Goal: Information Seeking & Learning: Learn about a topic

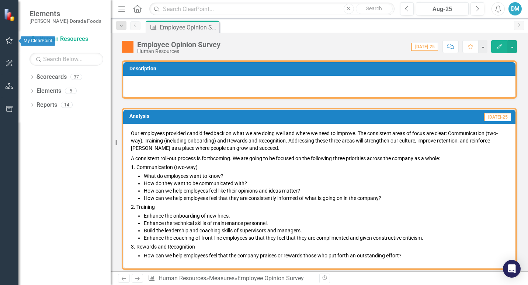
click at [10, 40] on icon "button" at bounding box center [10, 41] width 8 height 6
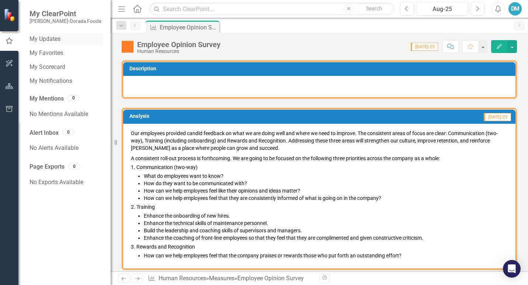
click at [39, 35] on link "My Updates" at bounding box center [66, 39] width 74 height 8
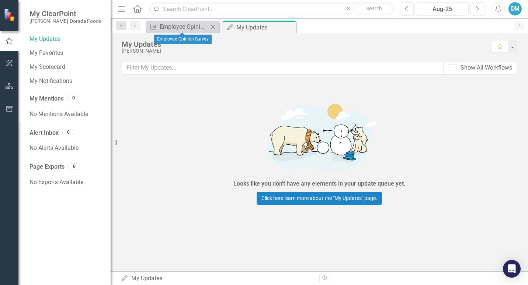
click at [166, 21] on div "Measure Employee Opinion Survey Close" at bounding box center [183, 27] width 74 height 12
click at [171, 24] on div "Employee Opinion Survey" at bounding box center [184, 26] width 49 height 9
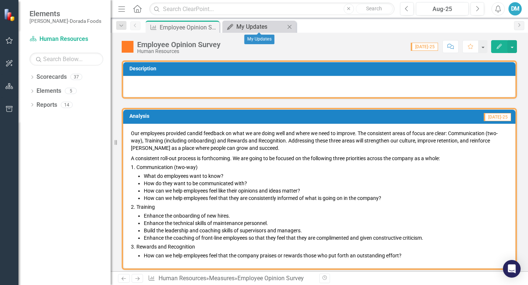
click at [241, 24] on div "My Updates" at bounding box center [260, 26] width 49 height 9
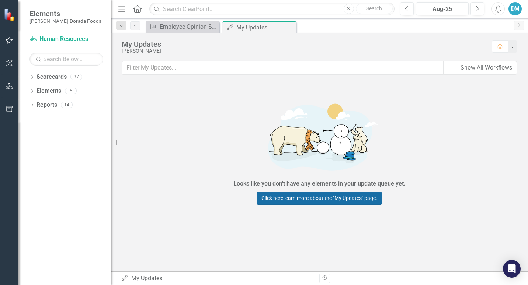
click at [265, 198] on link "Click here learn more about the "My Updates" page." at bounding box center [319, 198] width 125 height 13
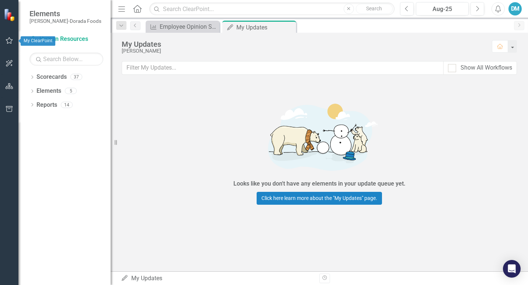
click at [9, 42] on icon "button" at bounding box center [10, 41] width 8 height 6
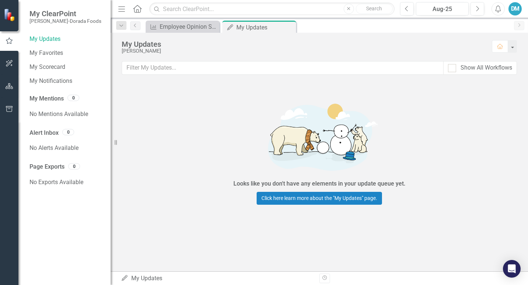
click at [144, 44] on div "My Updates" at bounding box center [303, 44] width 363 height 8
click at [202, 25] on div "Employee Opinion Survey" at bounding box center [184, 26] width 49 height 9
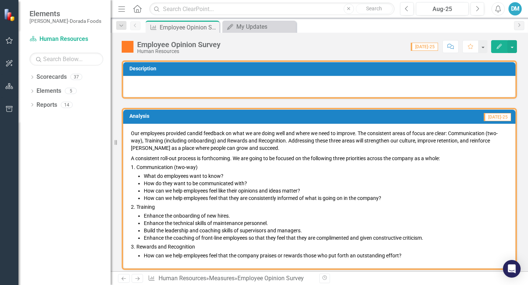
click at [392, 83] on div at bounding box center [319, 86] width 392 height 21
click at [498, 46] on icon "Edit" at bounding box center [499, 46] width 7 height 5
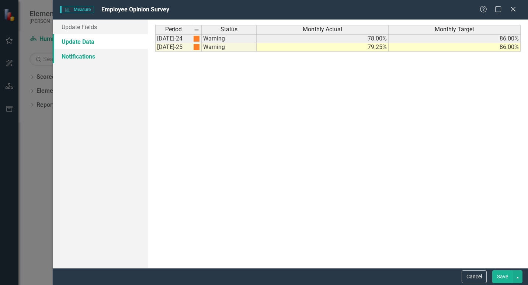
click at [75, 59] on link "Notifications" at bounding box center [100, 56] width 95 height 15
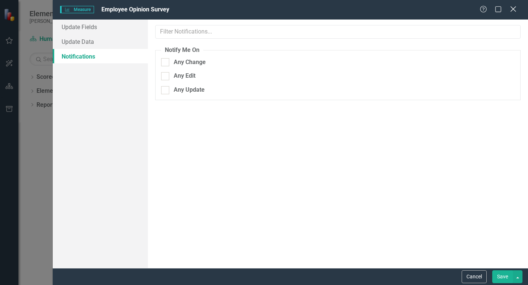
click at [513, 8] on icon "Close" at bounding box center [512, 9] width 9 height 7
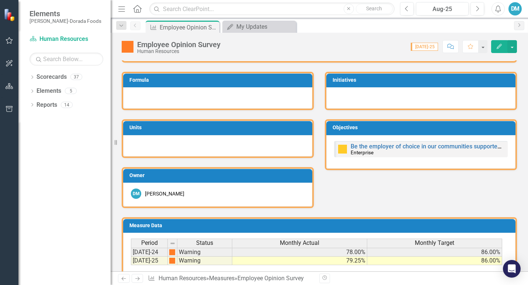
scroll to position [64, 0]
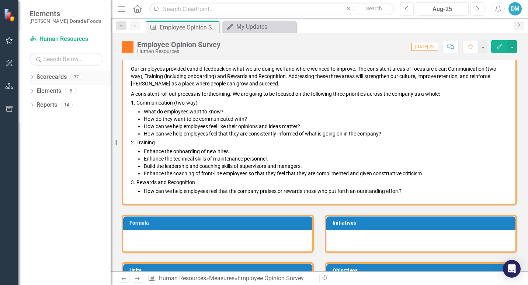
click at [52, 80] on link "Scorecards" at bounding box center [51, 77] width 30 height 8
click at [46, 78] on link "Scorecards" at bounding box center [51, 77] width 30 height 8
click at [30, 78] on icon "Dropdown" at bounding box center [31, 78] width 5 height 4
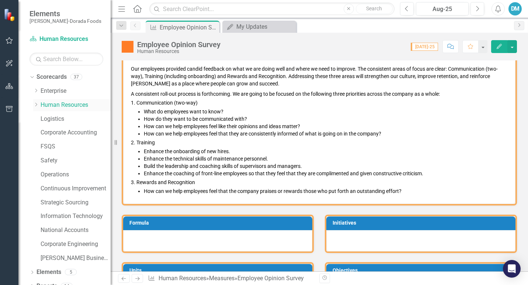
click at [70, 105] on link "Human Resources" at bounding box center [76, 105] width 70 height 8
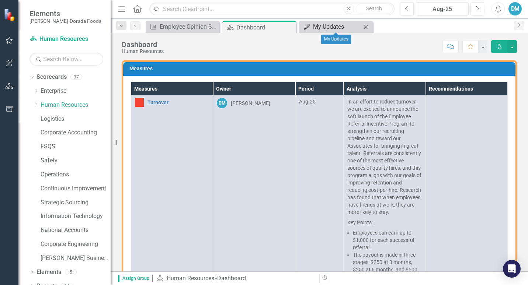
click at [344, 24] on div "My Updates" at bounding box center [337, 26] width 49 height 9
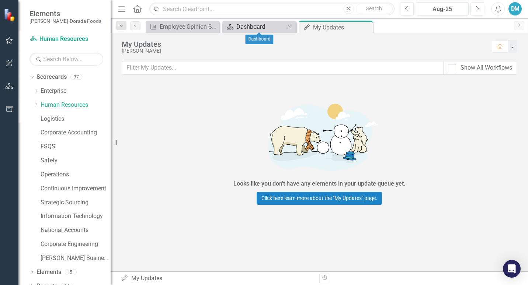
click at [266, 26] on div "Dashboard" at bounding box center [260, 26] width 49 height 9
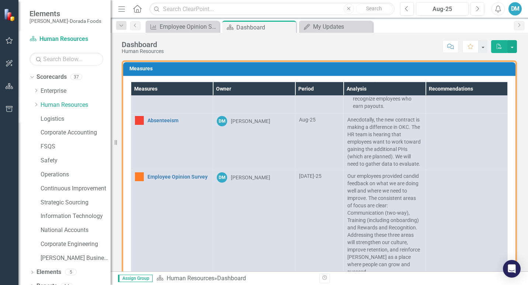
scroll to position [479, 0]
click at [63, 93] on link "Enterprise" at bounding box center [76, 91] width 70 height 8
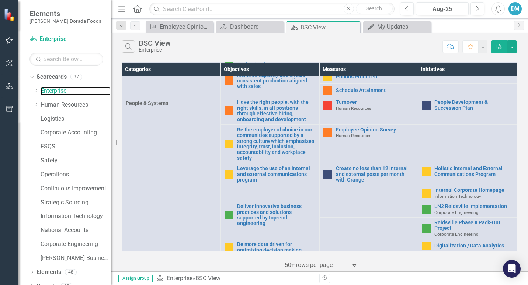
scroll to position [346, 0]
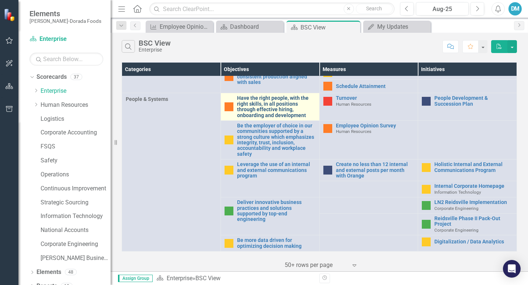
click at [287, 102] on link "Have the right people, with the right skills, in all positions through effectiv…" at bounding box center [276, 106] width 79 height 23
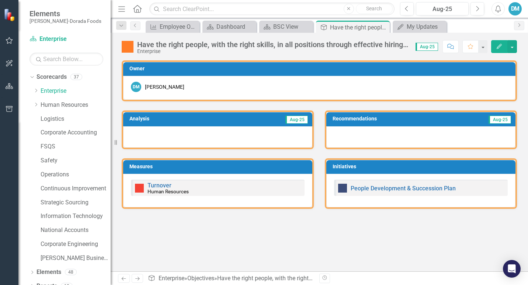
click at [287, 102] on div "Analysis Aug-25" at bounding box center [217, 125] width 203 height 48
click at [53, 106] on link "Human Resources" at bounding box center [76, 105] width 70 height 8
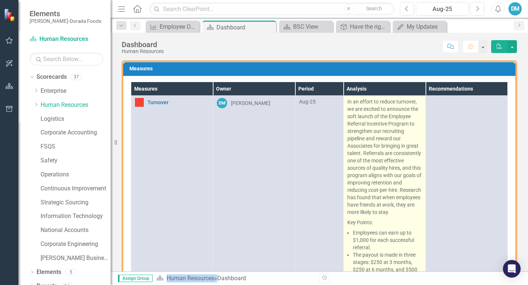
click at [387, 126] on p "In an effort to reduce turnover, we are excited to announce the soft launch of …" at bounding box center [384, 157] width 74 height 119
drag, startPoint x: 341, startPoint y: 102, endPoint x: 355, endPoint y: 138, distance: 38.7
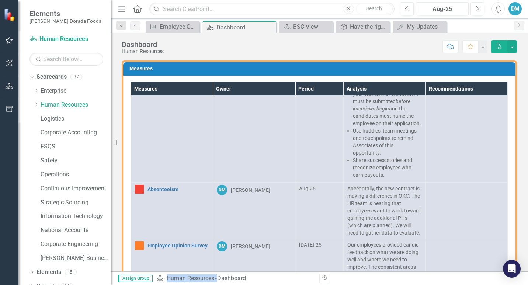
scroll to position [399, 0]
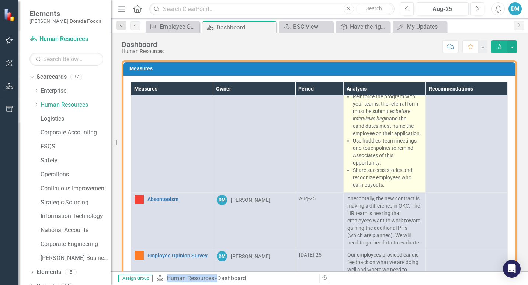
click at [390, 189] on li "Share success stories and recognize employees who earn payouts." at bounding box center [387, 178] width 69 height 22
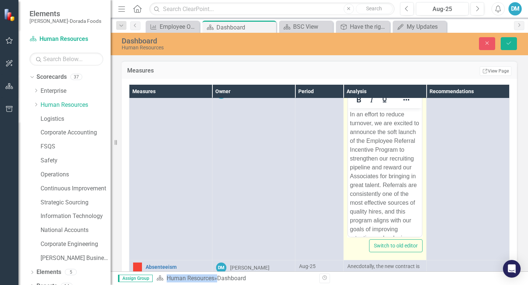
scroll to position [0, 0]
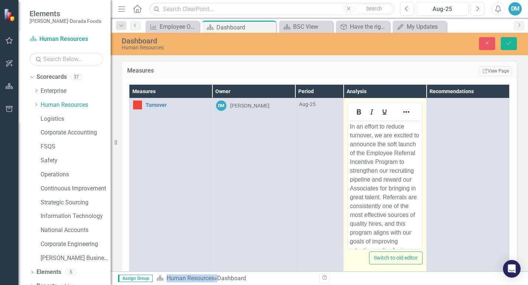
drag, startPoint x: 30, startPoint y: 17, endPoint x: 341, endPoint y: 147, distance: 337.5
click at [347, 147] on div at bounding box center [384, 175] width 75 height 147
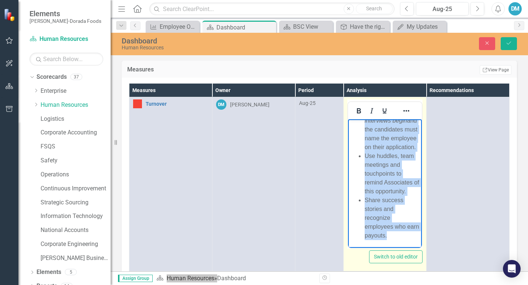
scroll to position [3, 0]
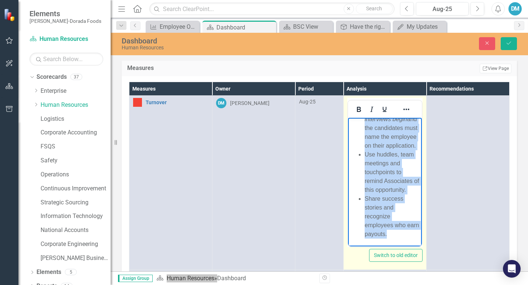
drag, startPoint x: 349, startPoint y: 125, endPoint x: 411, endPoint y: 240, distance: 131.1
copy body "Lo ip dolors am consec adipisci, el sed doeiusm te incididu utl etdo magnaa en …"
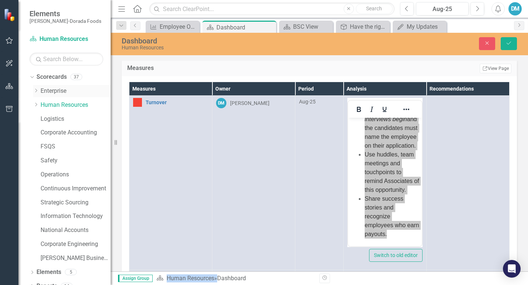
click at [59, 89] on link "Enterprise" at bounding box center [76, 91] width 70 height 8
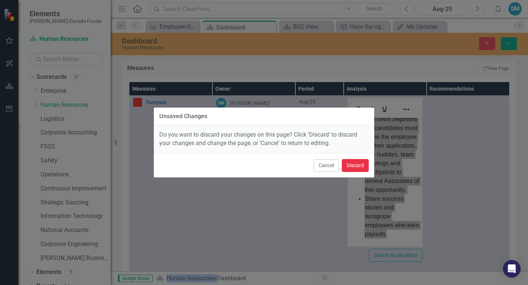
click at [352, 168] on button "Discard" at bounding box center [355, 165] width 27 height 13
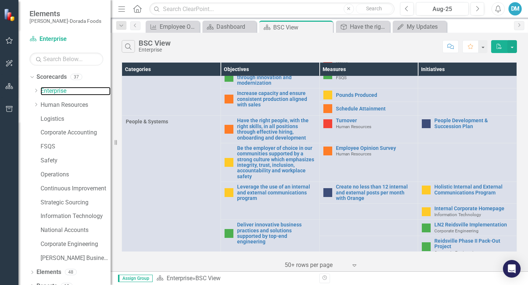
scroll to position [337, 0]
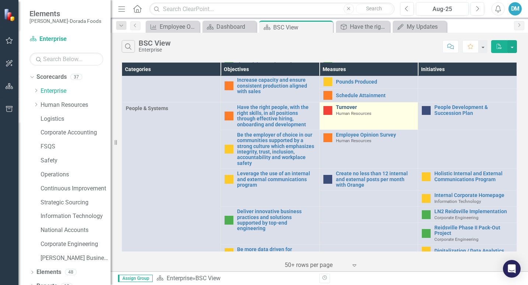
click at [341, 109] on link "Turnover" at bounding box center [375, 108] width 79 height 6
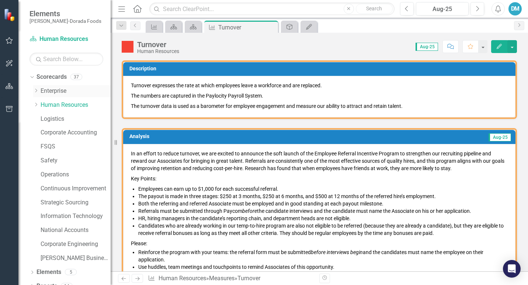
click at [63, 90] on link "Enterprise" at bounding box center [76, 91] width 70 height 8
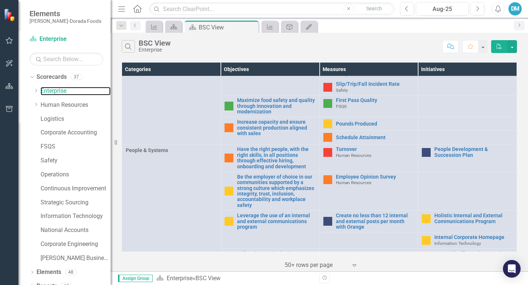
scroll to position [264, 0]
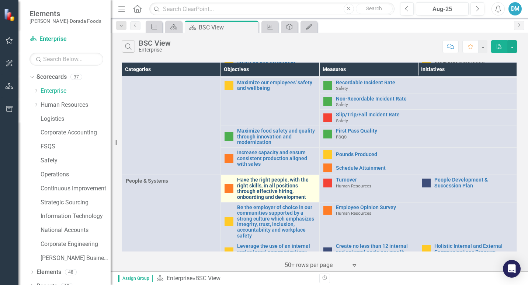
click at [266, 184] on link "Have the right people, with the right skills, in all positions through effectiv…" at bounding box center [276, 188] width 79 height 23
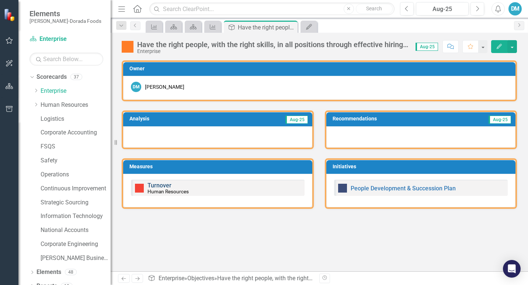
click at [162, 186] on link "Turnover" at bounding box center [159, 185] width 24 height 7
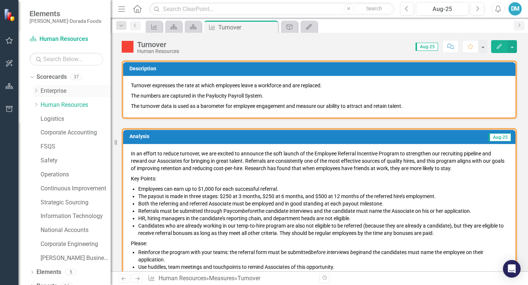
click at [57, 89] on link "Enterprise" at bounding box center [76, 91] width 70 height 8
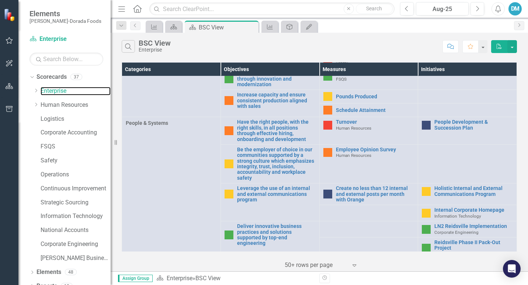
scroll to position [346, 0]
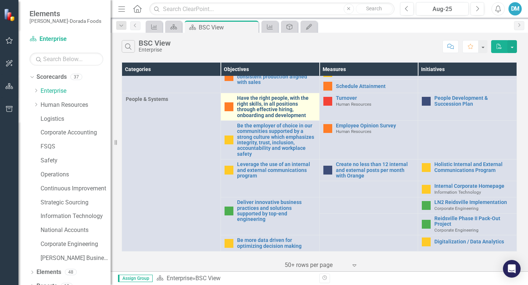
click at [257, 105] on link "Have the right people, with the right skills, in all positions through effectiv…" at bounding box center [276, 106] width 79 height 23
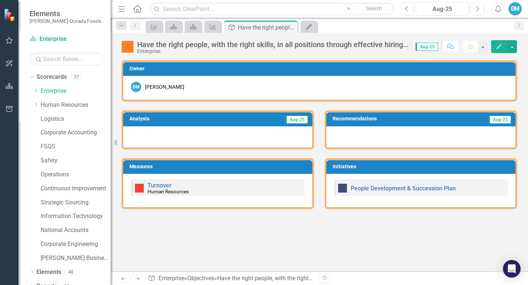
click at [173, 139] on div at bounding box center [217, 136] width 189 height 21
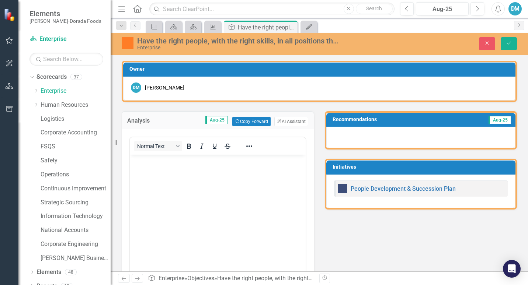
click at [143, 164] on p "Rich Text Area. Press ALT-0 for help." at bounding box center [218, 160] width 172 height 9
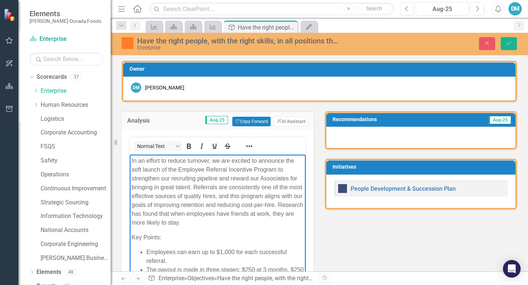
scroll to position [223, 0]
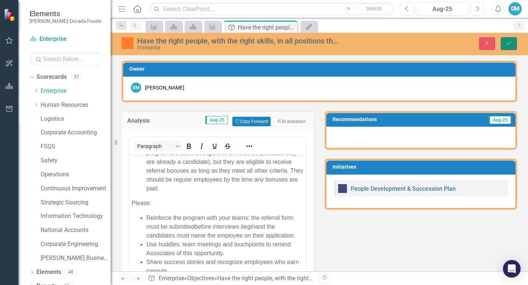
click at [508, 40] on button "Save" at bounding box center [509, 43] width 16 height 13
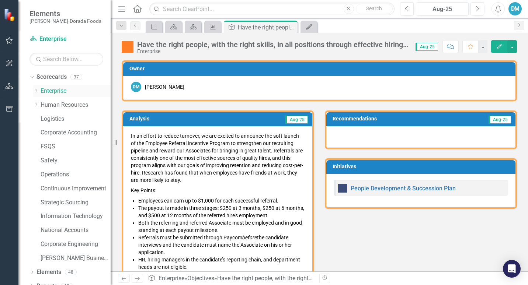
click at [60, 91] on link "Enterprise" at bounding box center [76, 91] width 70 height 8
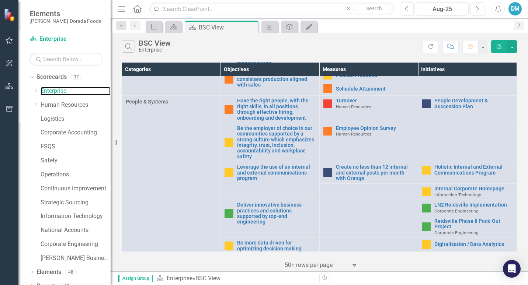
scroll to position [346, 0]
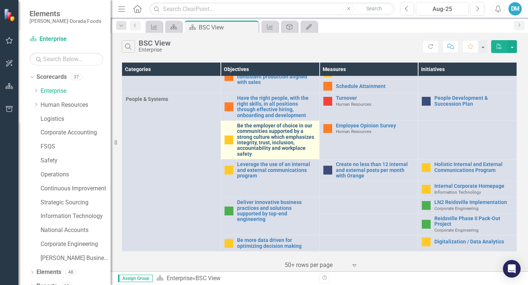
click at [275, 130] on link "Be the employer of choice in our communities supported by a strong culture whic…" at bounding box center [276, 140] width 79 height 34
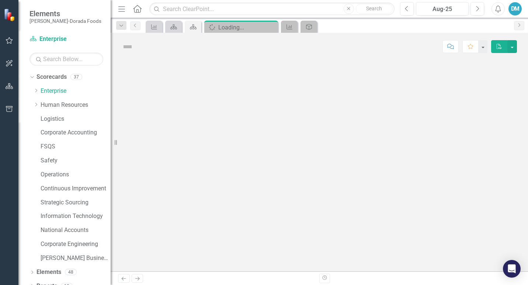
click at [275, 130] on div at bounding box center [319, 165] width 417 height 211
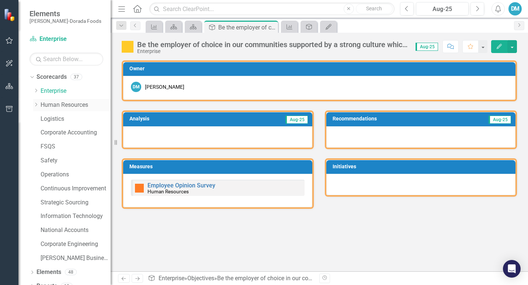
click at [73, 103] on link "Human Resources" at bounding box center [76, 105] width 70 height 8
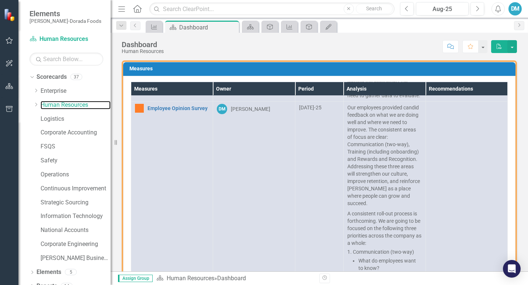
scroll to position [549, 0]
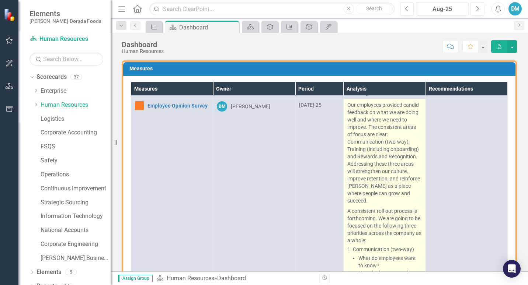
click at [362, 151] on p "Our employees provided candid feedback on what we are doing well and where we n…" at bounding box center [384, 153] width 74 height 105
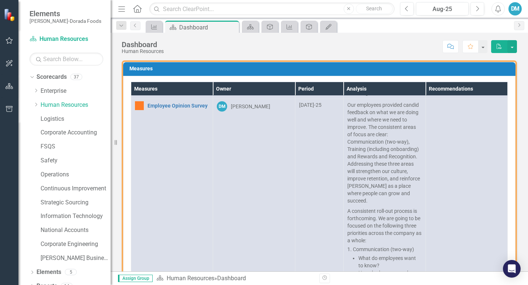
click at [362, 39] on li "Share success stories and recognize employees who earn payouts." at bounding box center [387, 28] width 69 height 22
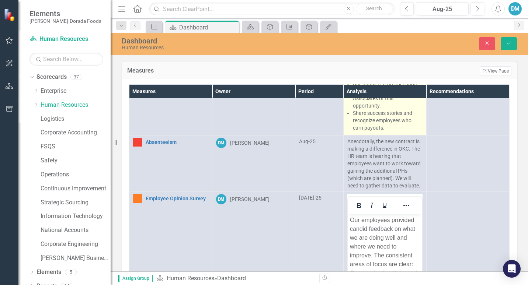
scroll to position [0, 0]
click at [362, 132] on li "Share success stories and recognize employees who earn payouts." at bounding box center [388, 120] width 70 height 22
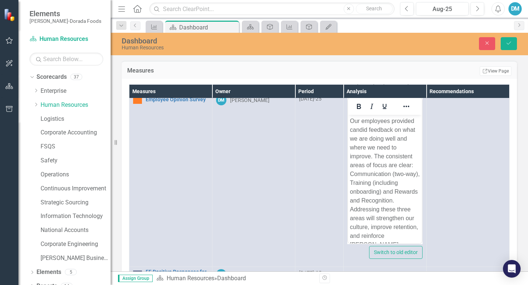
scroll to position [579, 0]
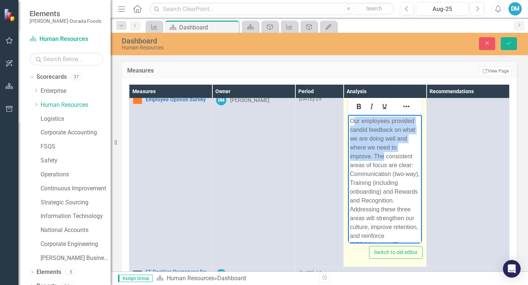
drag, startPoint x: 352, startPoint y: 123, endPoint x: 389, endPoint y: 165, distance: 55.9
click at [389, 165] on p "Our employees provided candid feedback on what we are doing well and where we n…" at bounding box center [385, 192] width 70 height 150
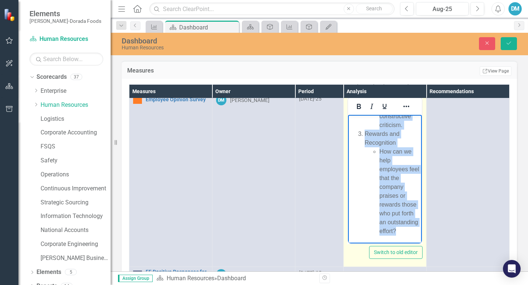
scroll to position [804, 0]
drag, startPoint x: 352, startPoint y: 121, endPoint x: 408, endPoint y: 233, distance: 125.8
copy body "Our employees provided candid feedback on what we are doing well and where we n…"
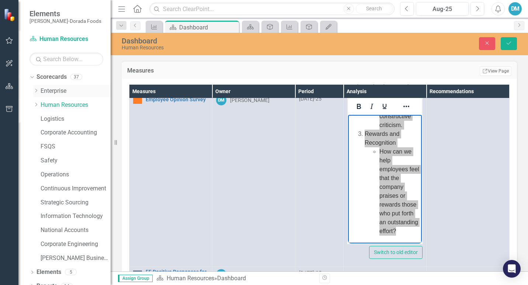
click at [58, 91] on link "Enterprise" at bounding box center [76, 91] width 70 height 8
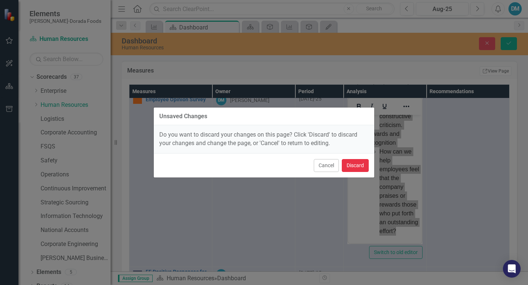
click at [358, 163] on button "Discard" at bounding box center [355, 165] width 27 height 13
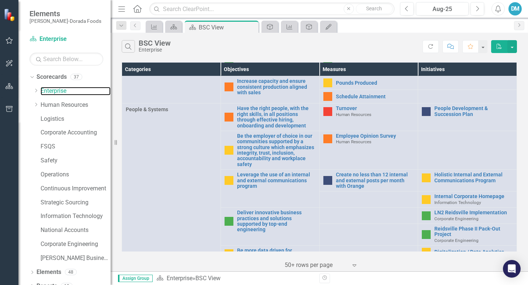
scroll to position [346, 0]
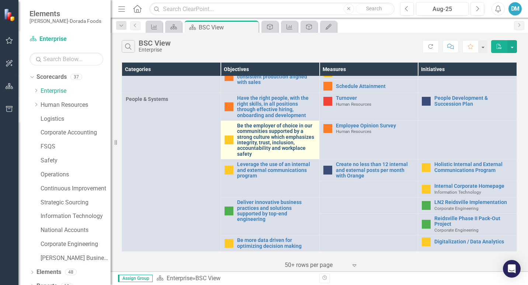
click at [262, 138] on link "Be the employer of choice in our communities supported by a strong culture whic…" at bounding box center [276, 140] width 79 height 34
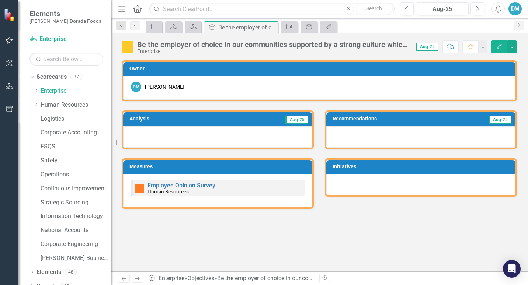
click at [219, 150] on div "Measures Employee Opinion Survey Human Resources" at bounding box center [217, 179] width 203 height 60
click at [219, 149] on div "Measures Employee Opinion Survey Human Resources" at bounding box center [217, 179] width 203 height 60
click at [221, 141] on div at bounding box center [217, 136] width 189 height 21
click at [219, 139] on div at bounding box center [217, 136] width 189 height 21
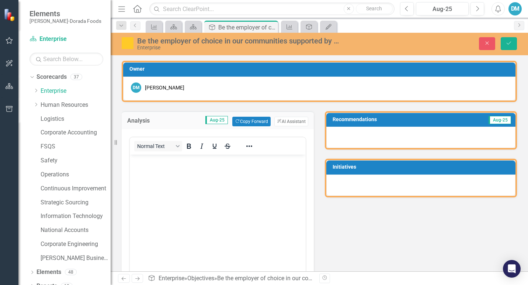
click at [216, 137] on div "Normal Text" at bounding box center [218, 145] width 176 height 17
click at [151, 167] on body "Rich Text Area. Press ALT-0 for help." at bounding box center [218, 209] width 176 height 111
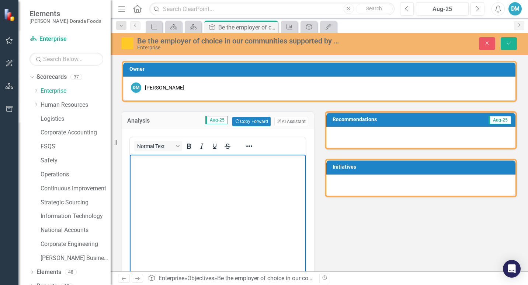
click at [151, 168] on body "Rich Text Area. Press ALT-0 for help." at bounding box center [218, 209] width 176 height 111
click at [152, 164] on p "Rich Text Area. Press ALT-0 for help." at bounding box center [218, 160] width 172 height 9
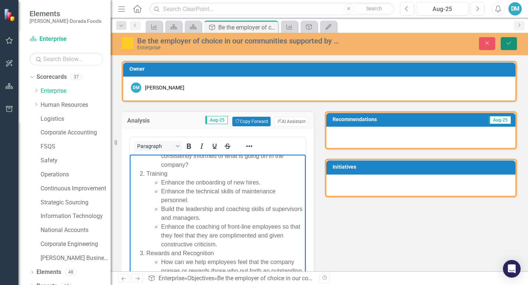
click at [508, 43] on icon "Save" at bounding box center [508, 43] width 7 height 5
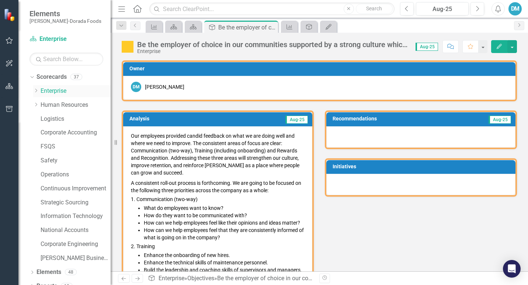
click at [48, 89] on link "Enterprise" at bounding box center [76, 91] width 70 height 8
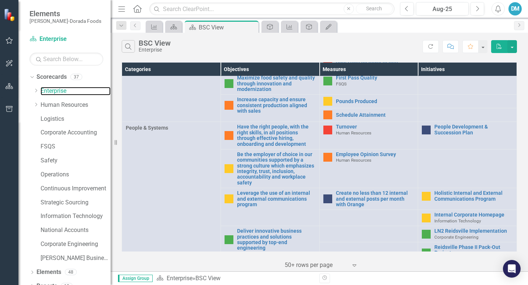
scroll to position [346, 0]
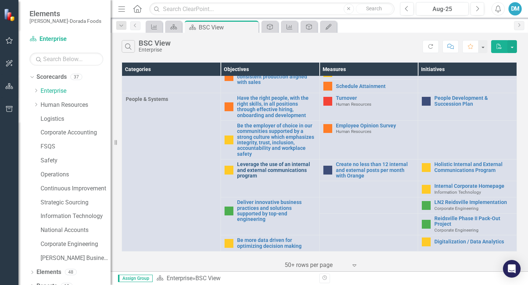
click at [255, 168] on link "Leverage the use of an internal and external communications program" at bounding box center [276, 170] width 79 height 17
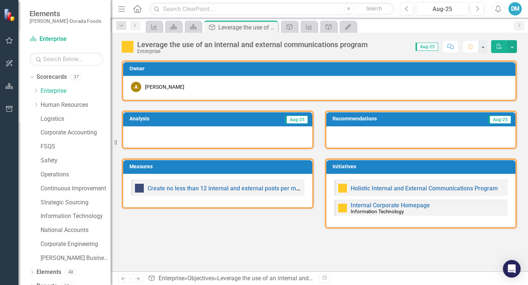
click at [160, 134] on div at bounding box center [217, 136] width 189 height 21
click at [502, 47] on icon "PDF" at bounding box center [499, 46] width 7 height 5
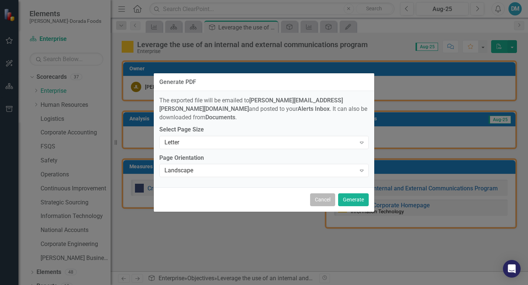
click at [325, 193] on button "Cancel" at bounding box center [322, 199] width 25 height 13
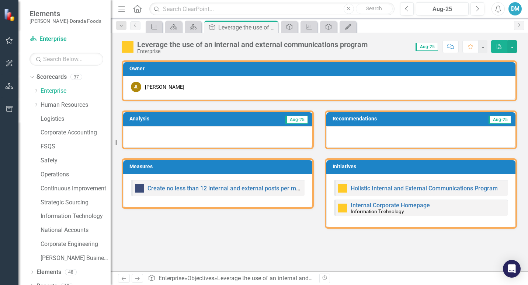
click at [259, 137] on div at bounding box center [217, 136] width 189 height 21
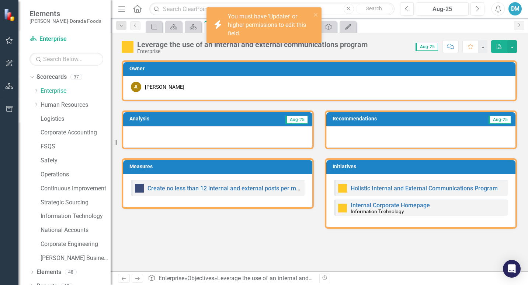
click at [365, 135] on div at bounding box center [420, 136] width 189 height 21
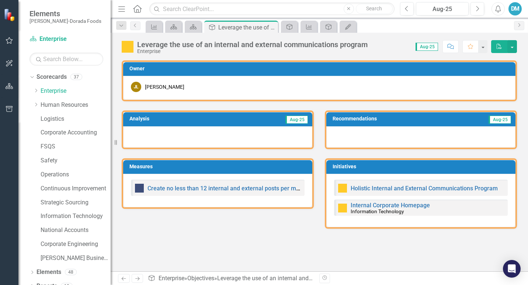
click at [348, 139] on div at bounding box center [420, 136] width 189 height 21
drag, startPoint x: 348, startPoint y: 139, endPoint x: 185, endPoint y: 99, distance: 167.8
click at [185, 99] on div "Owner [PERSON_NAME] [PERSON_NAME] Analysis Aug-25 Measures Create no less than …" at bounding box center [319, 140] width 395 height 178
click at [43, 91] on link "Enterprise" at bounding box center [76, 91] width 70 height 8
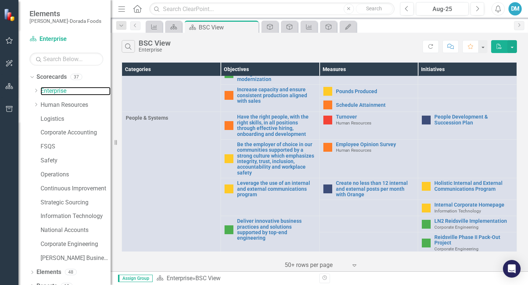
scroll to position [346, 0]
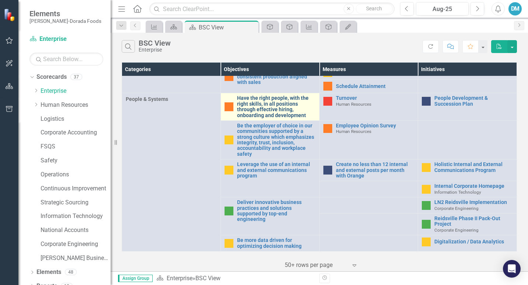
click at [259, 109] on link "Have the right people, with the right skills, in all positions through effectiv…" at bounding box center [276, 106] width 79 height 23
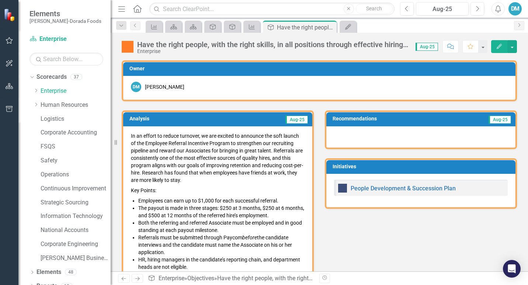
scroll to position [170, 0]
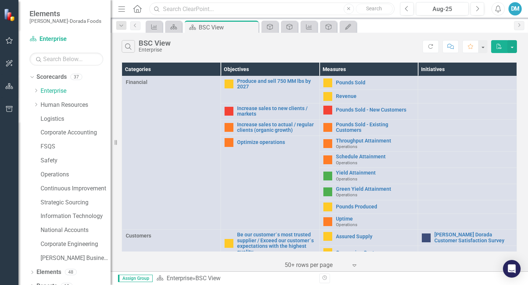
click at [226, 11] on input "text" at bounding box center [271, 9] width 245 height 13
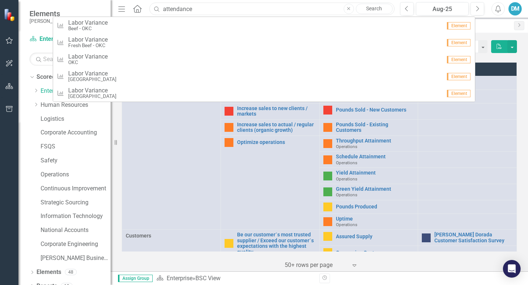
type input "attendance"
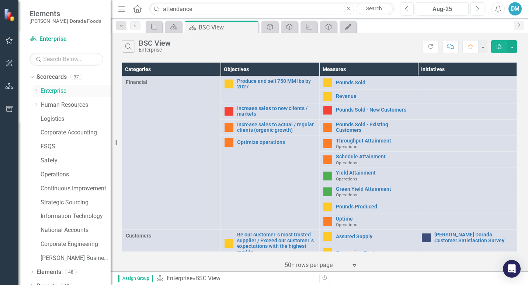
click at [45, 90] on link "Enterprise" at bounding box center [76, 91] width 70 height 8
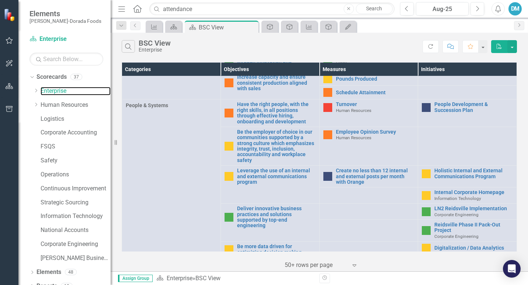
scroll to position [346, 0]
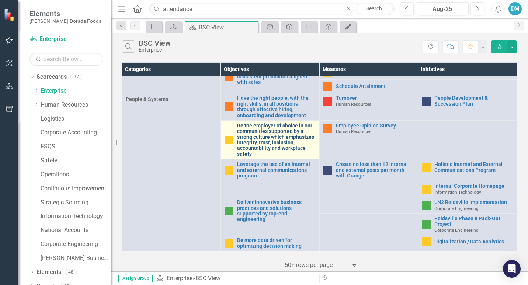
click at [260, 140] on link "Be the employer of choice in our communities supported by a strong culture whic…" at bounding box center [276, 140] width 79 height 34
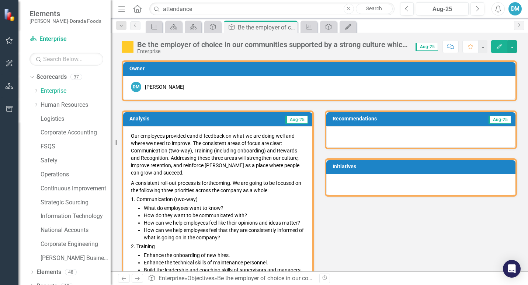
click at [260, 140] on p "Our employees provided candid feedback on what we are doing well and where we n…" at bounding box center [218, 155] width 174 height 46
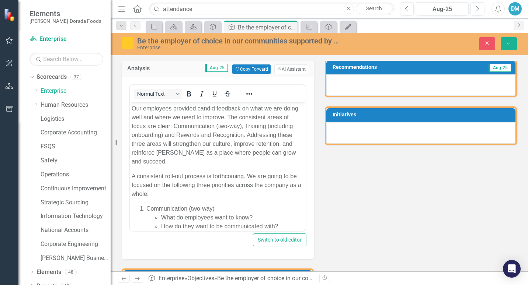
scroll to position [107, 0]
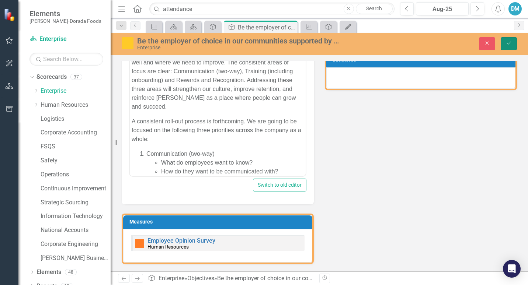
click at [505, 47] on button "Save" at bounding box center [509, 43] width 16 height 13
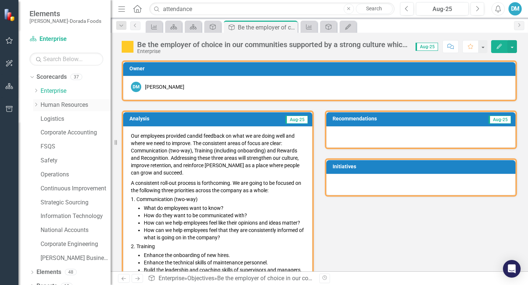
click at [67, 100] on div "Dropdown Human Resources" at bounding box center [71, 105] width 77 height 12
click at [60, 101] on link "Human Resources" at bounding box center [76, 105] width 70 height 8
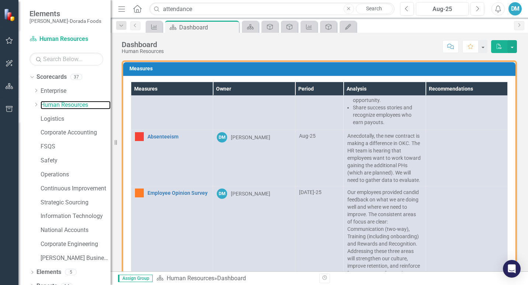
scroll to position [460, 0]
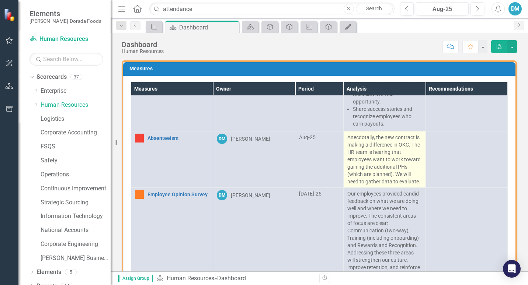
click at [381, 185] on p "Anecdotally, the new contract is making a difference in OKC. The HR team is hea…" at bounding box center [384, 160] width 74 height 52
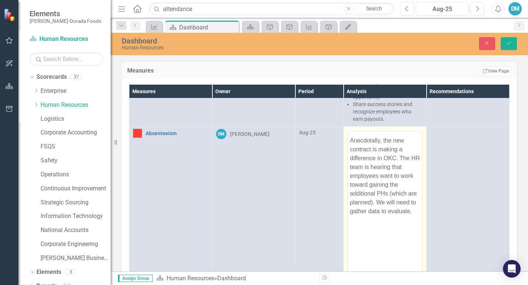
scroll to position [0, 0]
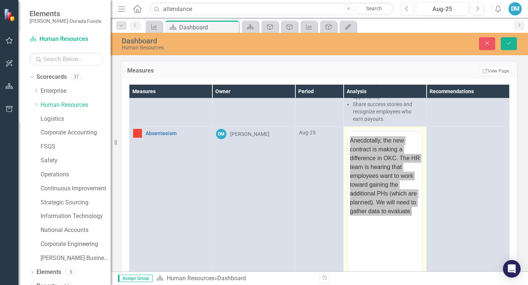
click at [387, 170] on p "Anecdotally, the new contract is making a difference in OKC. The HR team is hea…" at bounding box center [385, 176] width 70 height 80
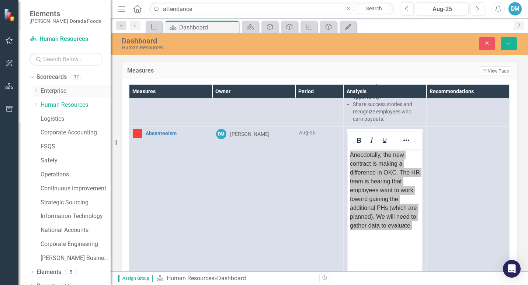
click at [45, 90] on link "Enterprise" at bounding box center [76, 91] width 70 height 8
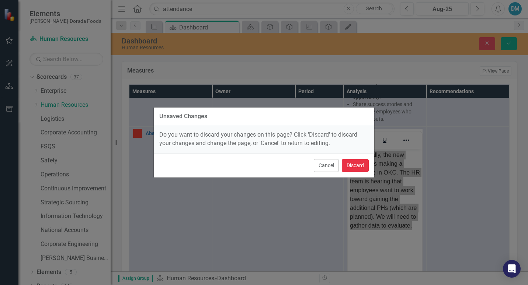
click at [354, 163] on button "Discard" at bounding box center [355, 165] width 27 height 13
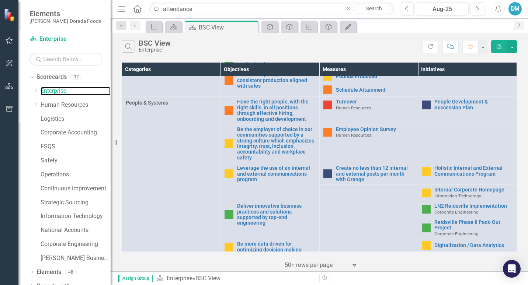
scroll to position [346, 0]
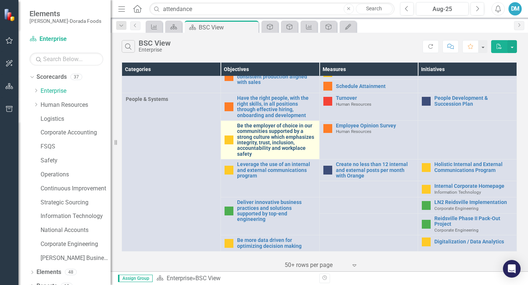
click at [264, 135] on link "Be the employer of choice in our communities supported by a strong culture whic…" at bounding box center [276, 140] width 79 height 34
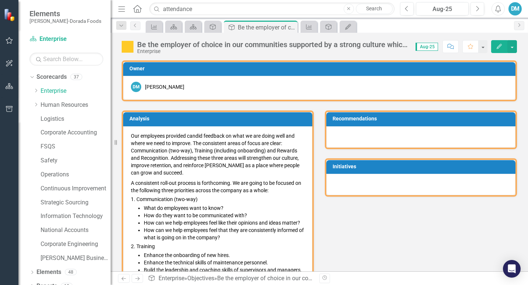
click at [264, 135] on p "Our employees provided candid feedback on what we are doing well and where we n…" at bounding box center [218, 155] width 174 height 46
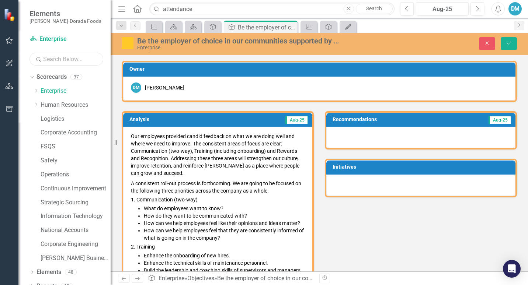
click at [45, 60] on input "text" at bounding box center [66, 59] width 74 height 13
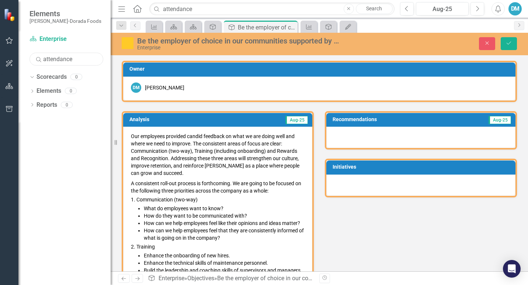
type input "attendance"
click at [224, 7] on input "attendance" at bounding box center [271, 9] width 245 height 13
click at [58, 156] on div "Dropdown Scorecards 0 Dropdown Elements 0 Dropdown Objective Objectives 0 Dropd…" at bounding box center [64, 178] width 92 height 214
click at [44, 41] on link "Scorecard Enterprise" at bounding box center [66, 39] width 74 height 8
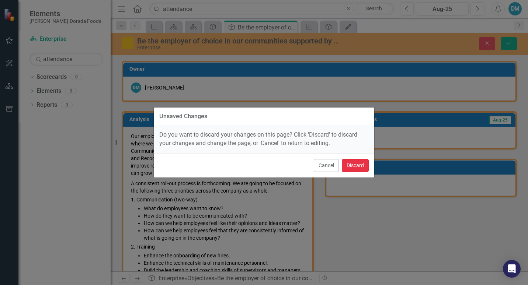
click at [350, 165] on button "Discard" at bounding box center [355, 165] width 27 height 13
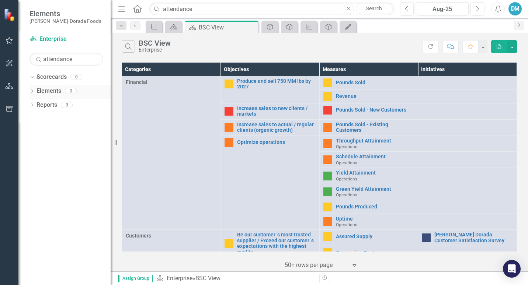
click at [49, 94] on link "Elements" at bounding box center [48, 91] width 25 height 8
click at [49, 89] on link "Elements" at bounding box center [48, 91] width 25 height 8
click at [31, 91] on icon "Dropdown" at bounding box center [31, 92] width 5 height 4
click at [55, 132] on link "Initiative Initiatives" at bounding box center [58, 133] width 36 height 8
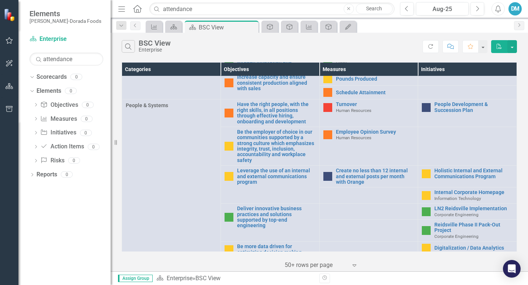
scroll to position [341, 0]
click at [33, 90] on icon at bounding box center [31, 91] width 3 height 2
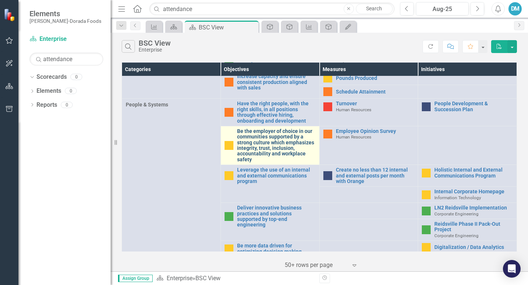
click at [254, 133] on link "Be the employer of choice in our communities supported by a strong culture whic…" at bounding box center [276, 146] width 79 height 34
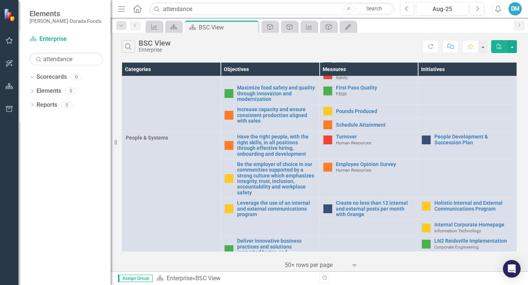
scroll to position [305, 0]
